Goal: Information Seeking & Learning: Learn about a topic

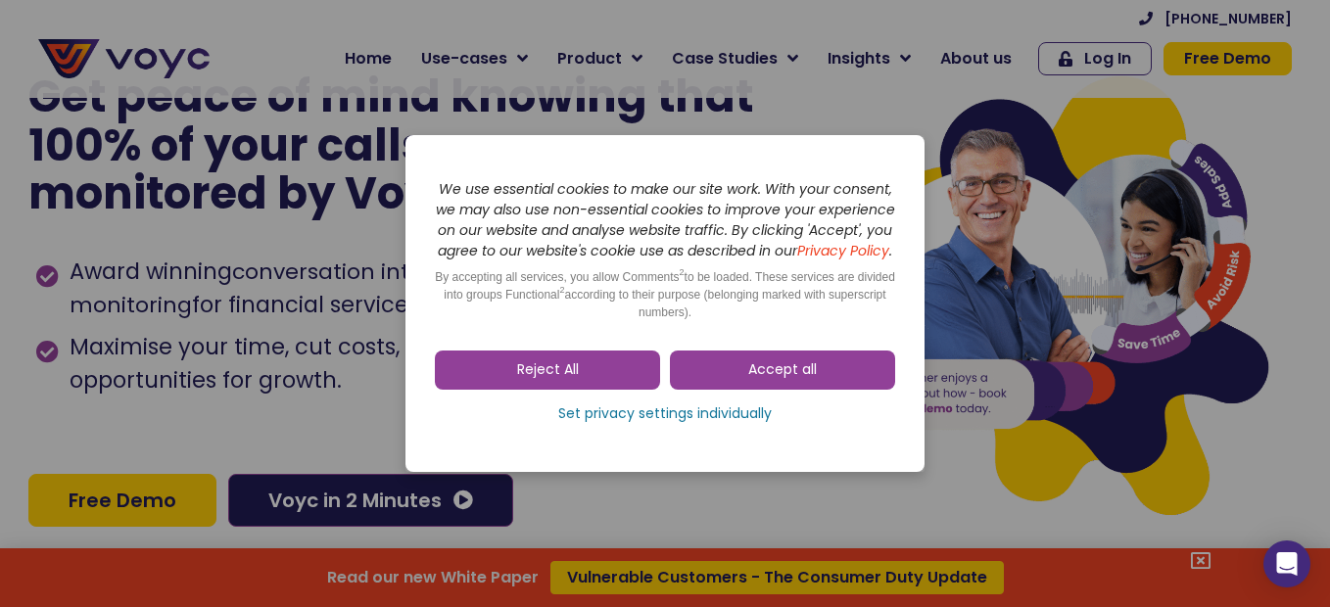
click at [573, 369] on span "Reject All" at bounding box center [548, 370] width 62 height 20
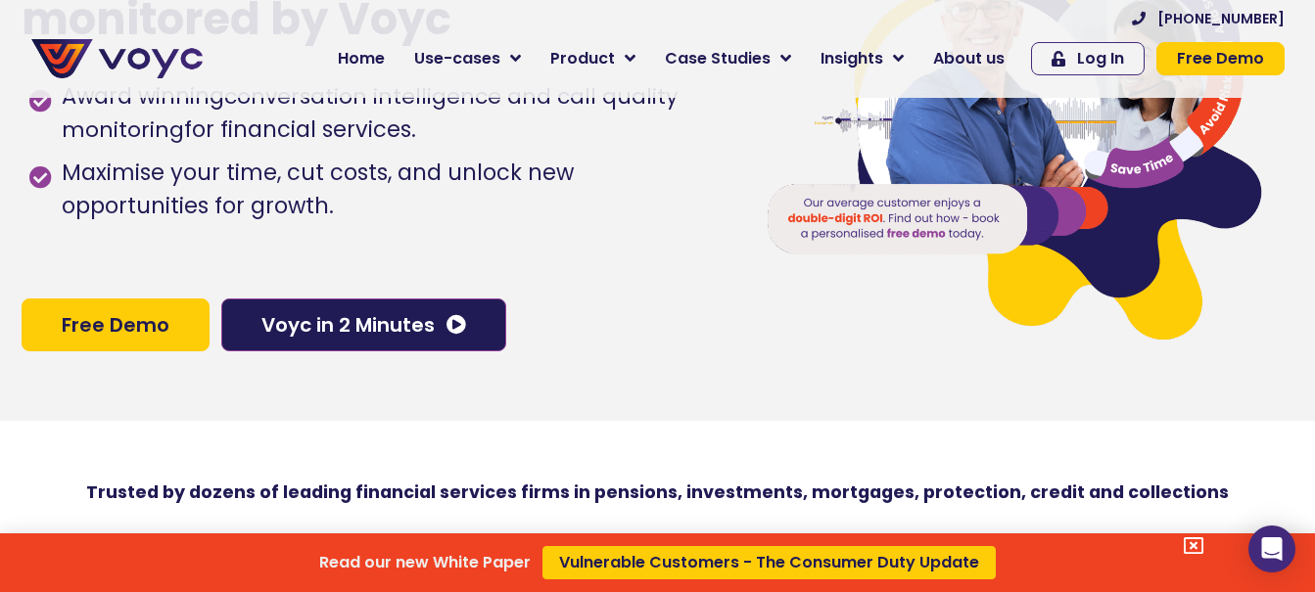
scroll to position [196, 0]
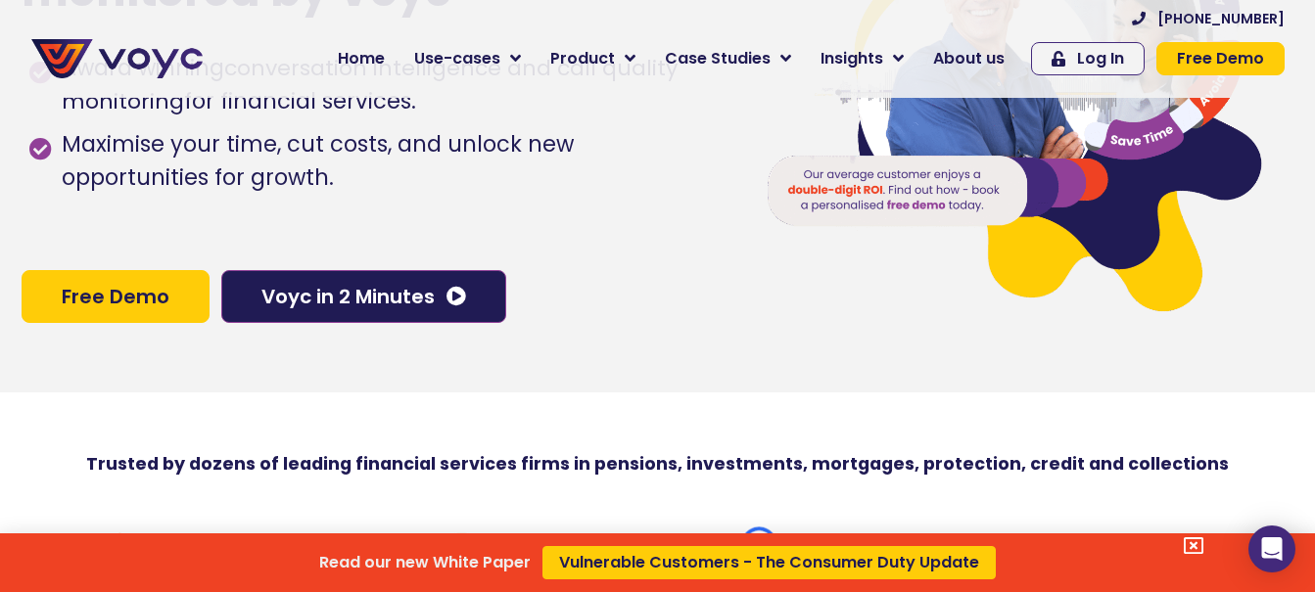
click at [413, 299] on div "Read our new White Paper Vulnerable Customers - The Consumer Duty Update" at bounding box center [657, 296] width 1315 height 592
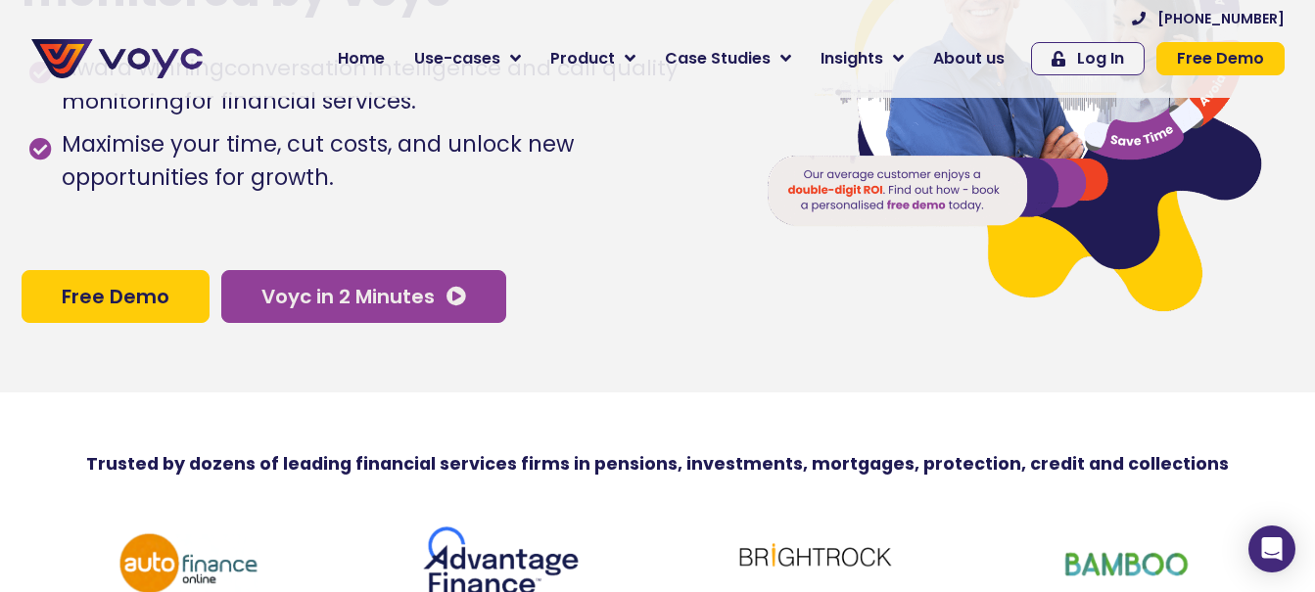
click at [413, 299] on span "Voyc in 2 Minutes" at bounding box center [347, 297] width 173 height 20
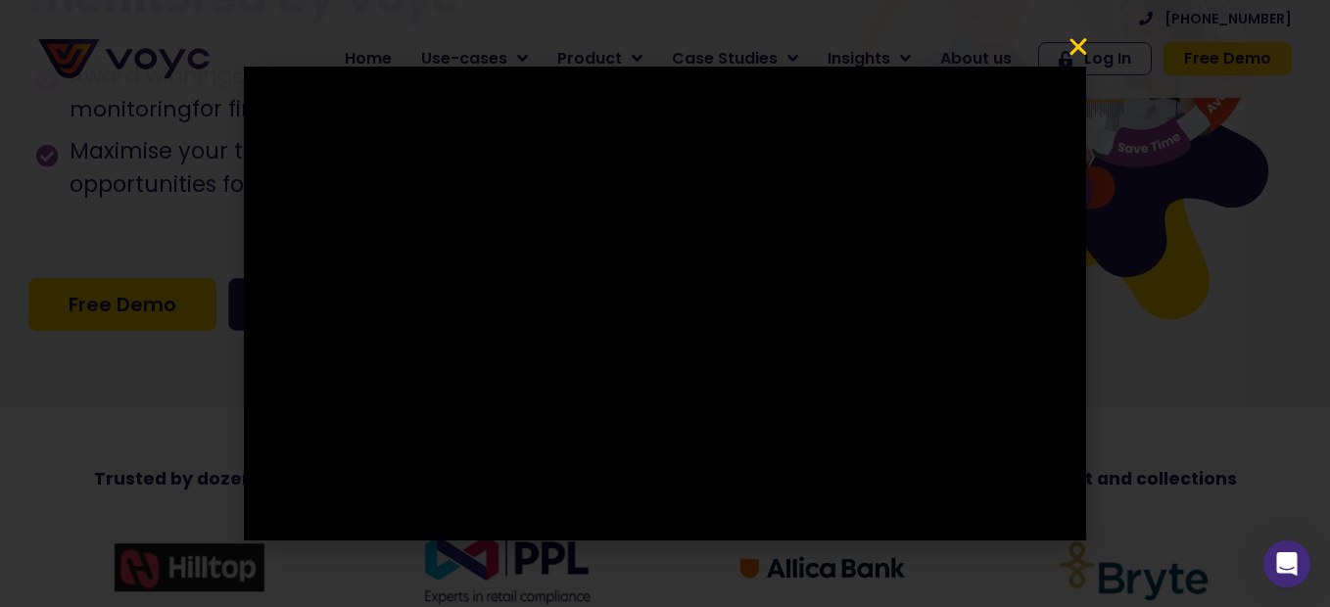
click at [1076, 43] on icon "Close" at bounding box center [1077, 46] width 23 height 23
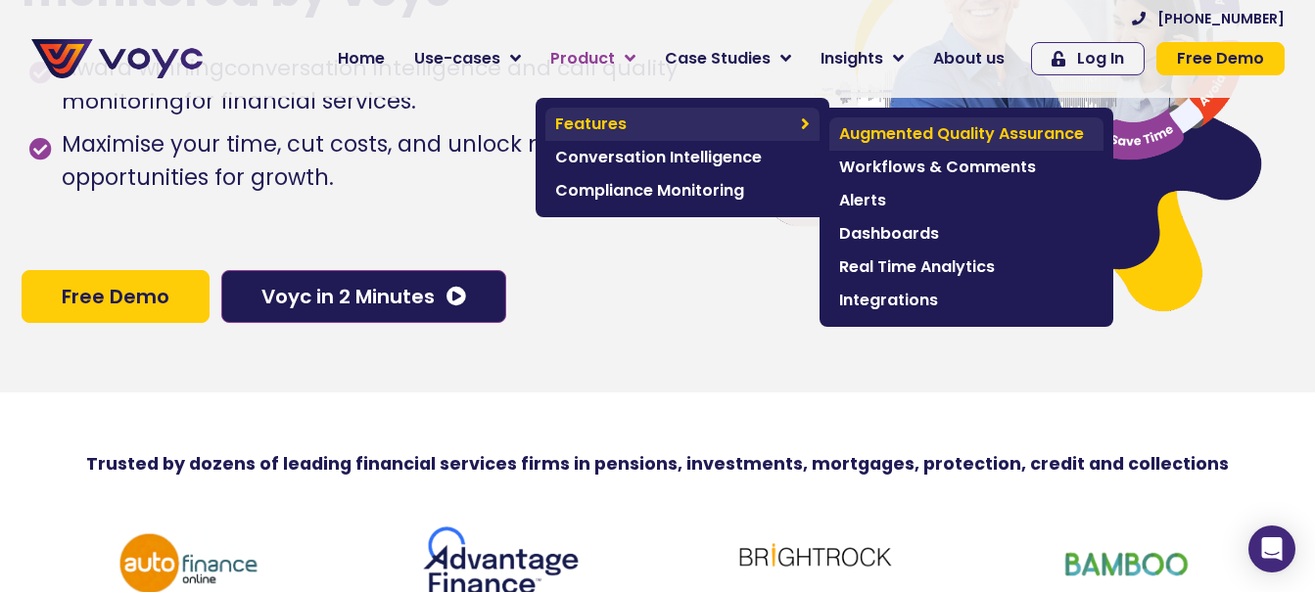
click at [886, 127] on span "Augmented Quality Assurance" at bounding box center [966, 133] width 255 height 23
